Goal: Task Accomplishment & Management: Use online tool/utility

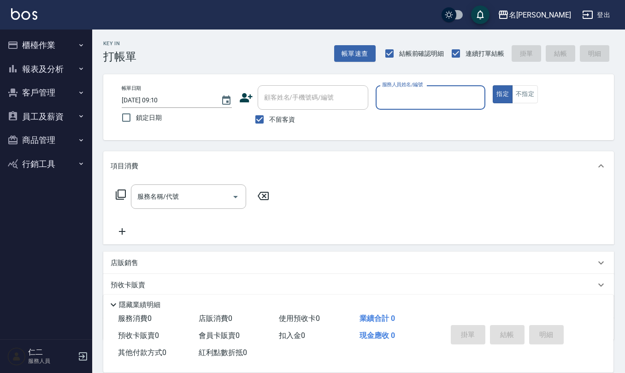
click at [69, 115] on button "員工及薪資" at bounding box center [46, 117] width 85 height 24
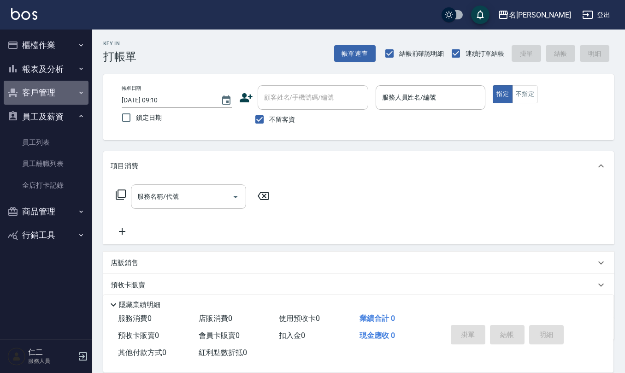
click at [51, 94] on button "客戶管理" at bounding box center [46, 93] width 85 height 24
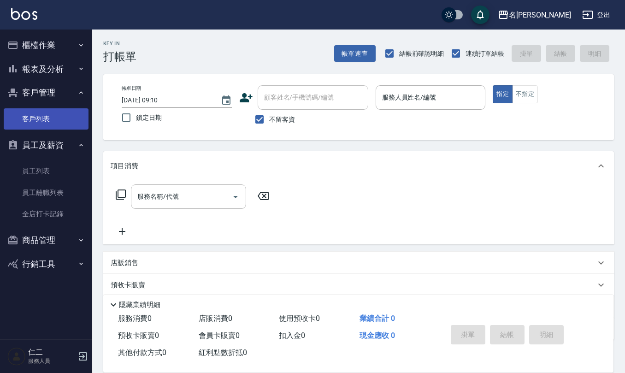
click at [58, 116] on link "客戶列表" at bounding box center [46, 118] width 85 height 21
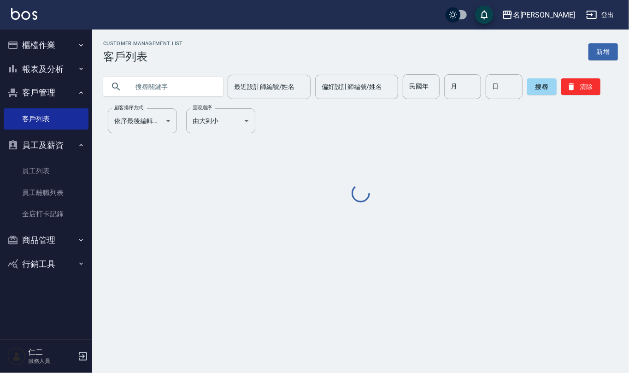
click at [155, 91] on input "text" at bounding box center [172, 86] width 87 height 25
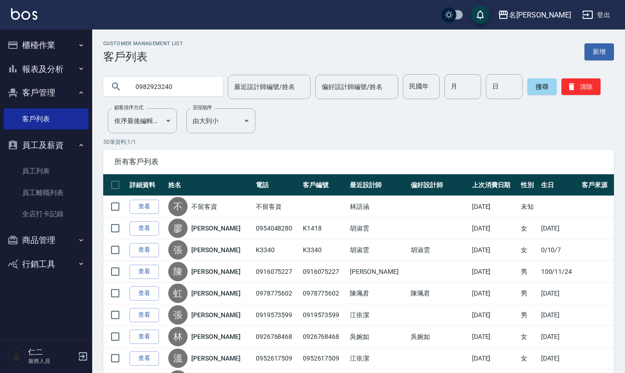
type input "0982923240"
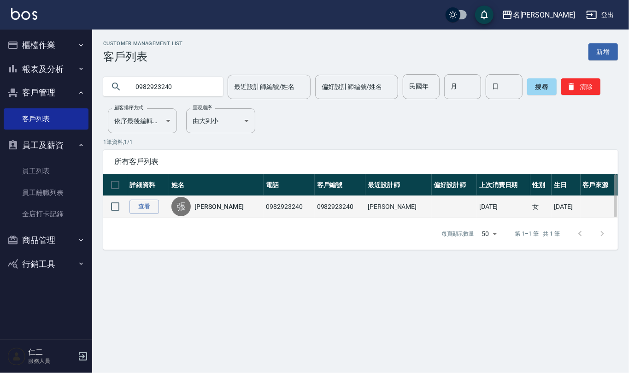
click at [216, 206] on link "[PERSON_NAME]" at bounding box center [219, 206] width 49 height 9
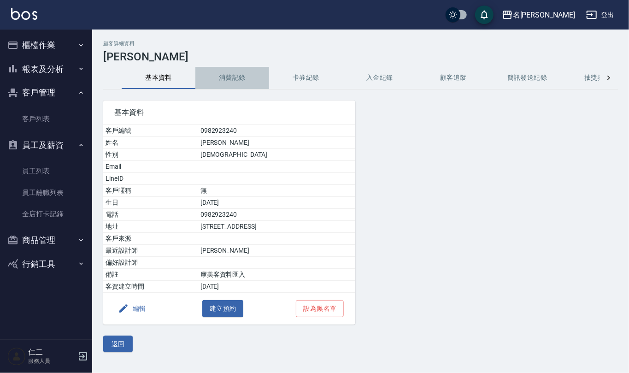
click at [226, 80] on button "消費記錄" at bounding box center [232, 78] width 74 height 22
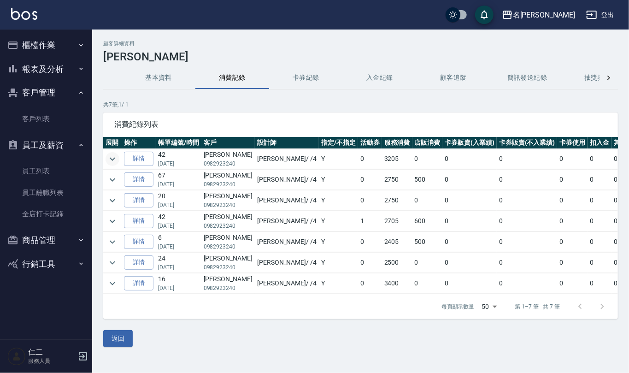
click at [110, 157] on icon "expand row" at bounding box center [112, 158] width 11 height 11
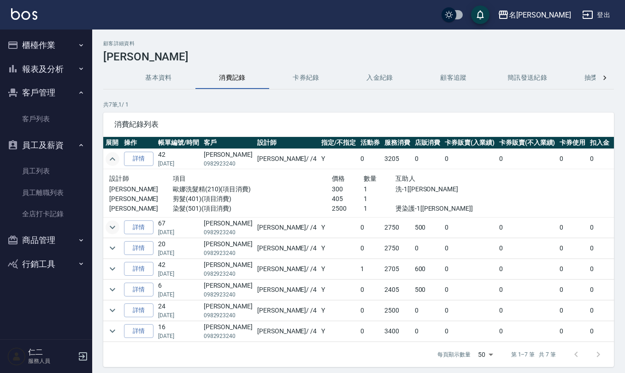
click at [111, 230] on icon "expand row" at bounding box center [112, 227] width 11 height 11
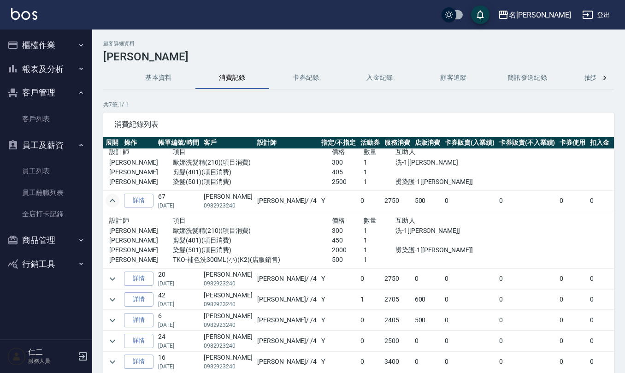
scroll to position [39, 0]
click at [109, 272] on icon "expand row" at bounding box center [112, 277] width 11 height 11
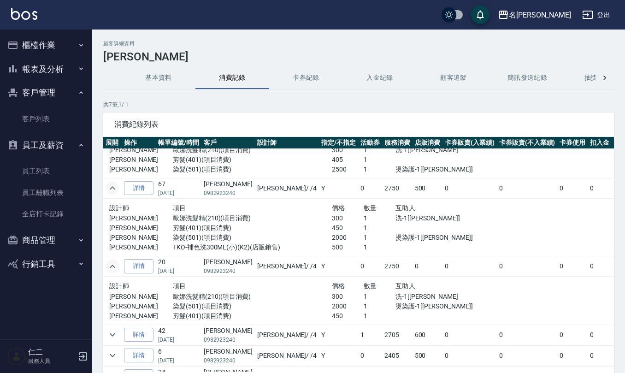
scroll to position [87, 0]
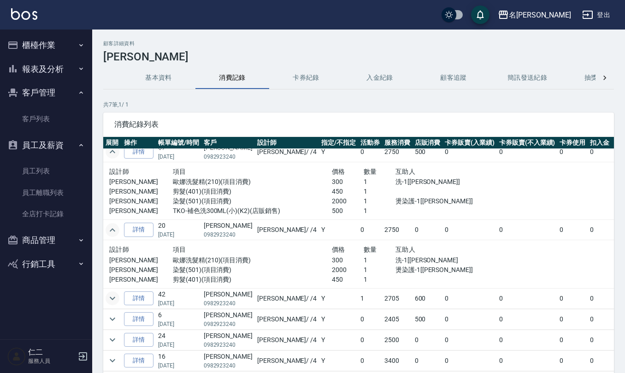
click at [108, 293] on icon "expand row" at bounding box center [112, 298] width 11 height 11
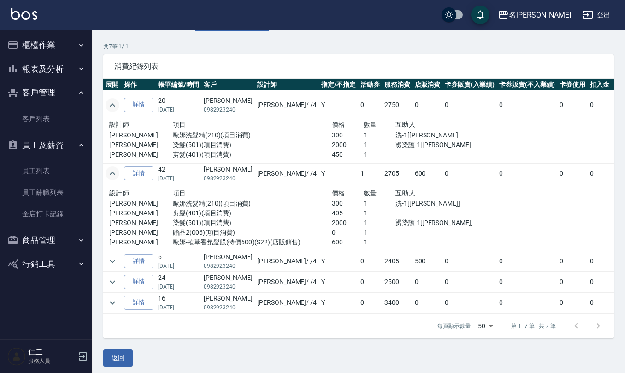
scroll to position [61, 0]
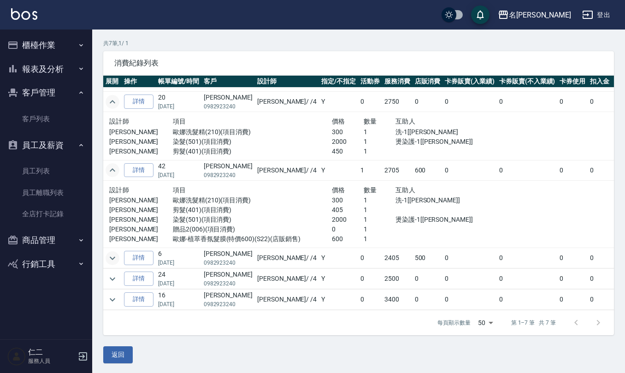
click at [115, 253] on icon "expand row" at bounding box center [112, 258] width 11 height 11
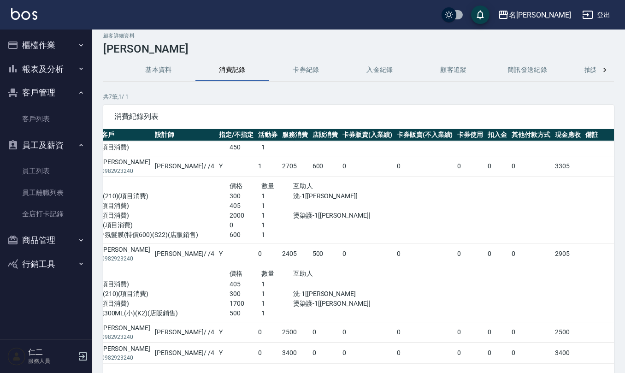
scroll to position [63, 0]
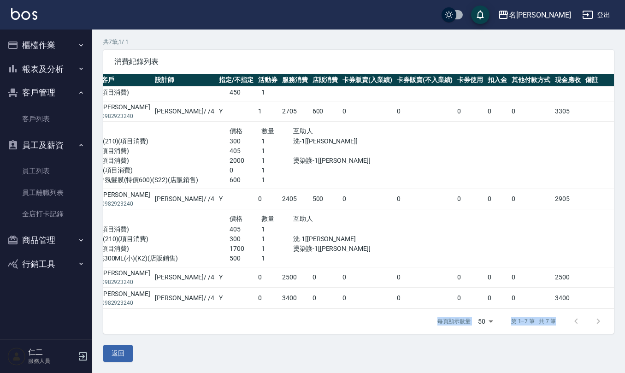
drag, startPoint x: 351, startPoint y: 372, endPoint x: 289, endPoint y: 366, distance: 62.5
click at [289, 368] on div "顧客詳細資料 [PERSON_NAME] 基本資料 消費記錄 卡券紀錄 入金紀錄 顧客追蹤 簡訊發送紀錄 抽獎券紀錄 共 7 筆, 1 / 1 消費紀錄列表 …" at bounding box center [358, 170] width 533 height 406
click at [339, 287] on td at bounding box center [198, 287] width 394 height 0
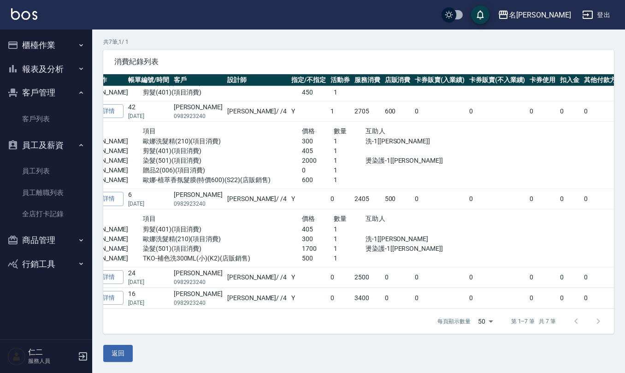
scroll to position [211, 1]
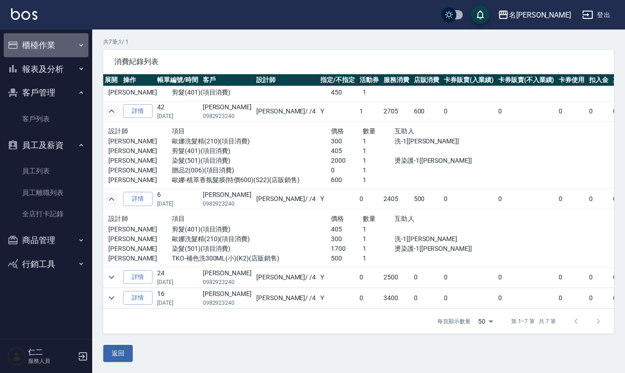
click at [65, 45] on button "櫃檯作業" at bounding box center [46, 45] width 85 height 24
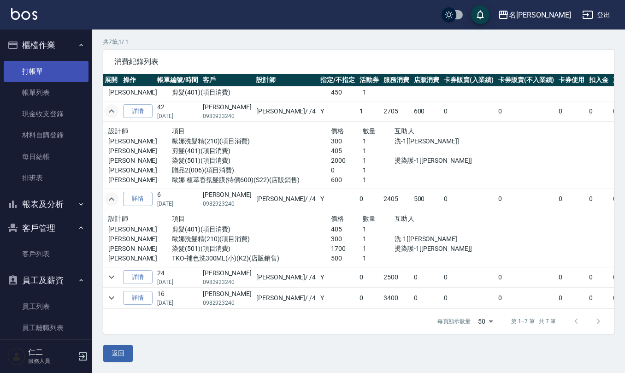
click at [42, 70] on link "打帳單" at bounding box center [46, 71] width 85 height 21
